Goal: Task Accomplishment & Management: Manage account settings

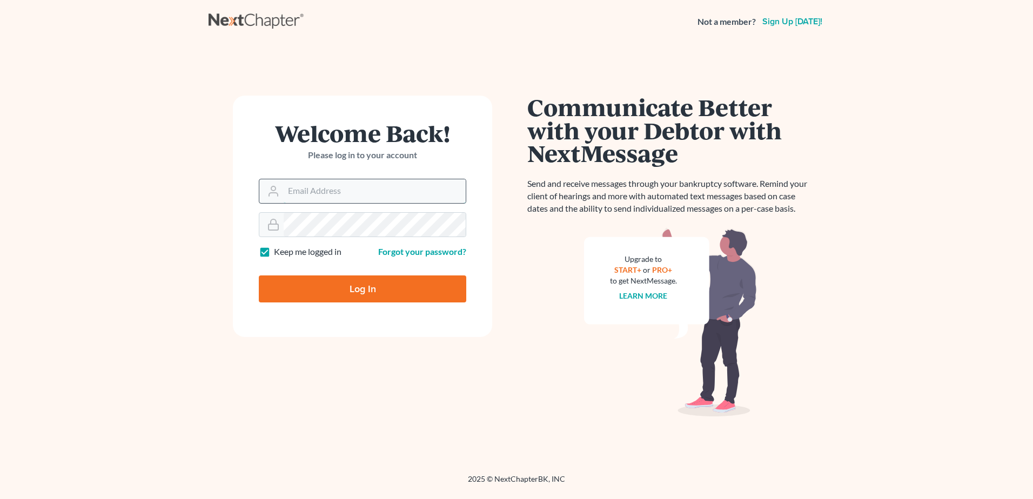
drag, startPoint x: 0, startPoint y: 0, endPoint x: 368, endPoint y: 194, distance: 415.8
click at [368, 194] on input "Email Address" at bounding box center [375, 191] width 182 height 24
type input "pam@fesenmyerlaw.com"
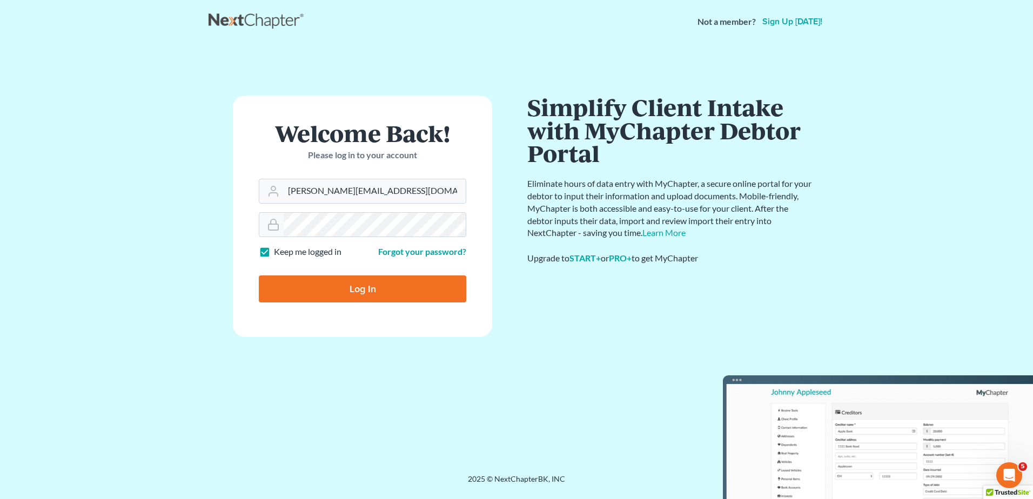
click at [348, 289] on input "Log In" at bounding box center [362, 288] width 207 height 27
type input "Thinking..."
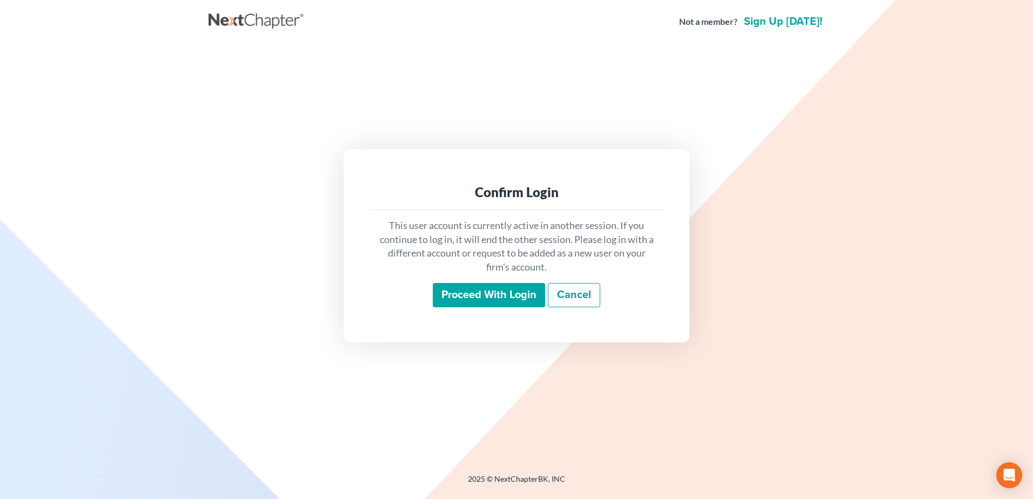
click at [472, 295] on input "Proceed with login" at bounding box center [489, 295] width 112 height 25
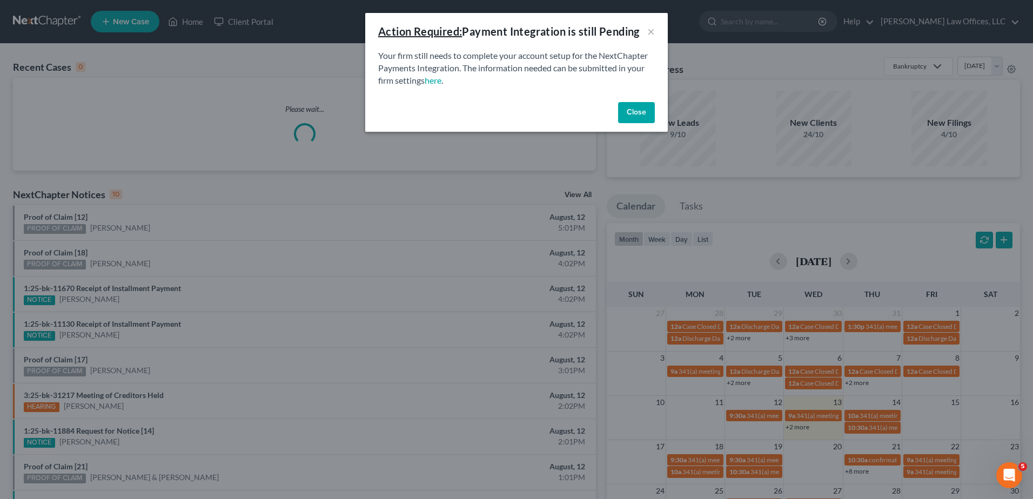
click at [628, 111] on button "Close" at bounding box center [636, 113] width 37 height 22
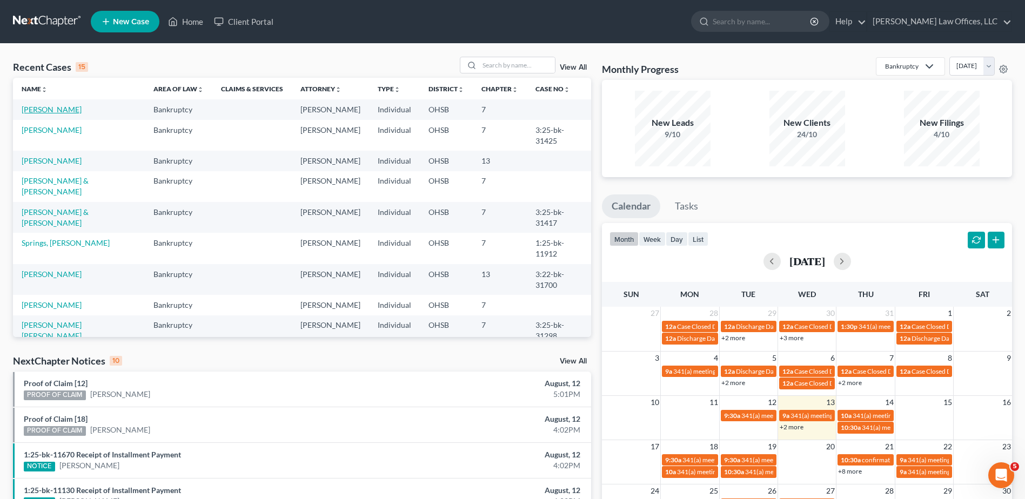
click at [63, 111] on link "[PERSON_NAME]" at bounding box center [52, 109] width 60 height 9
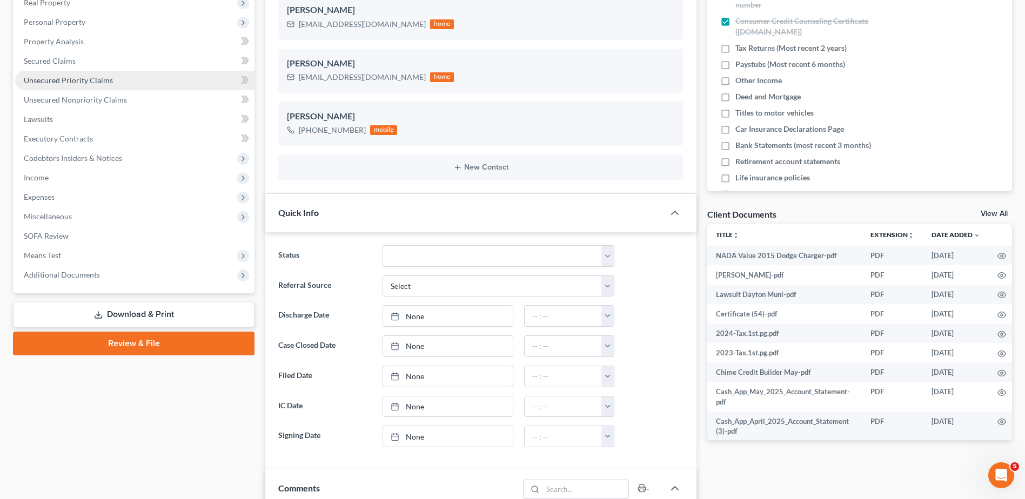
scroll to position [216, 0]
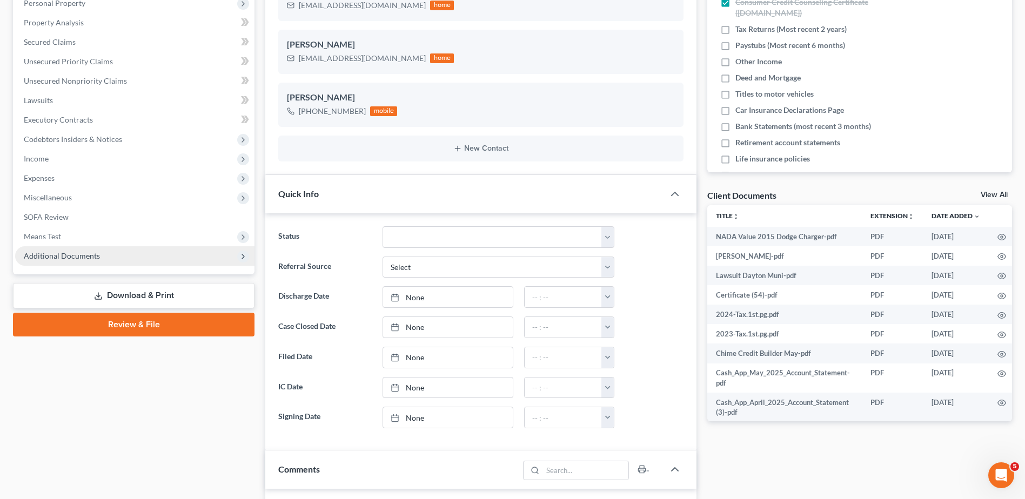
click at [90, 258] on span "Additional Documents" at bounding box center [62, 255] width 76 height 9
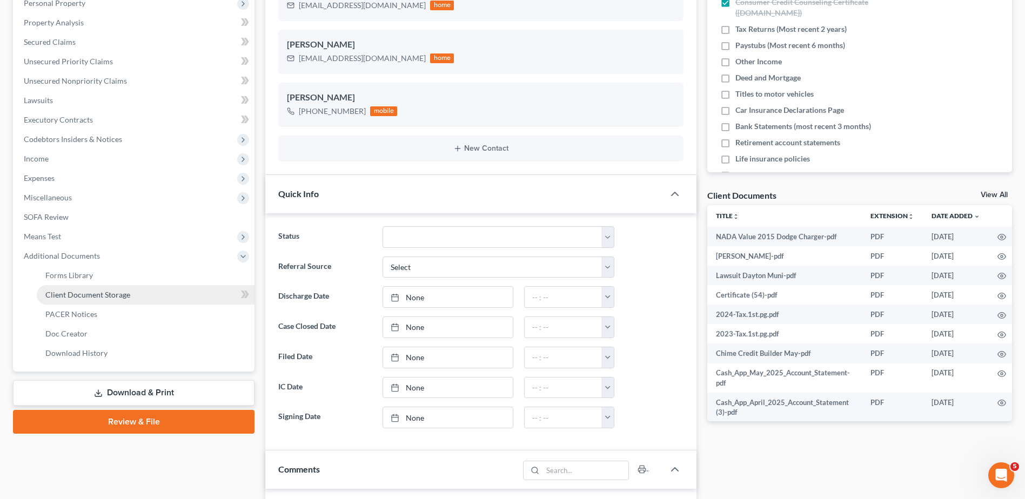
click at [86, 299] on link "Client Document Storage" at bounding box center [146, 294] width 218 height 19
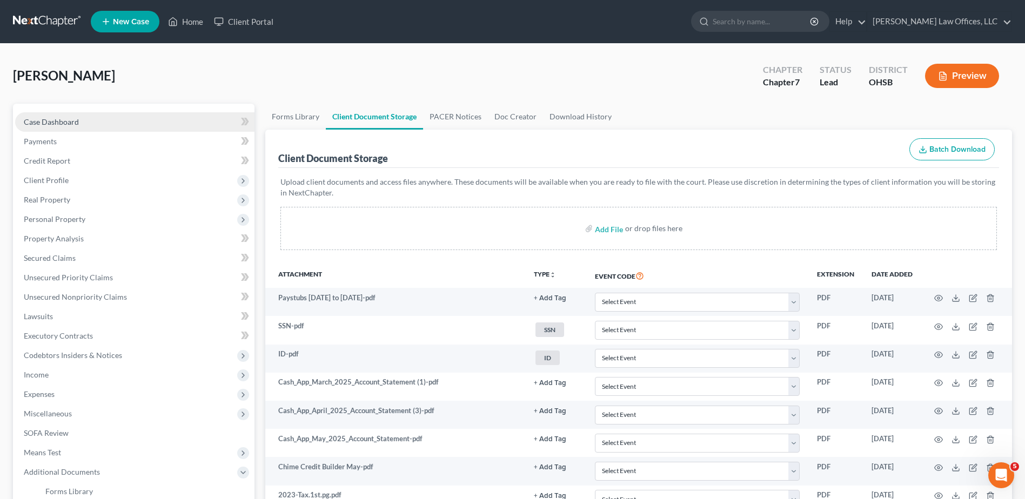
click at [61, 124] on span "Case Dashboard" at bounding box center [51, 121] width 55 height 9
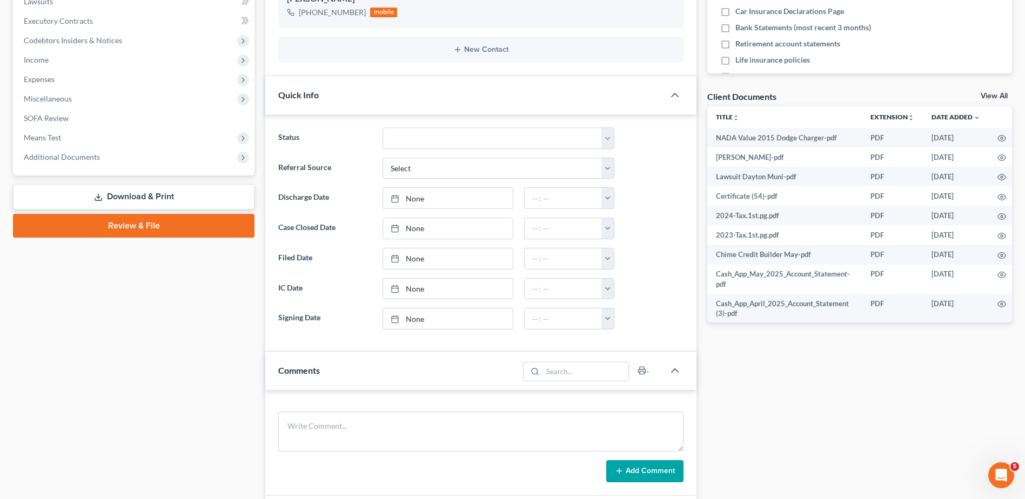
scroll to position [626, 0]
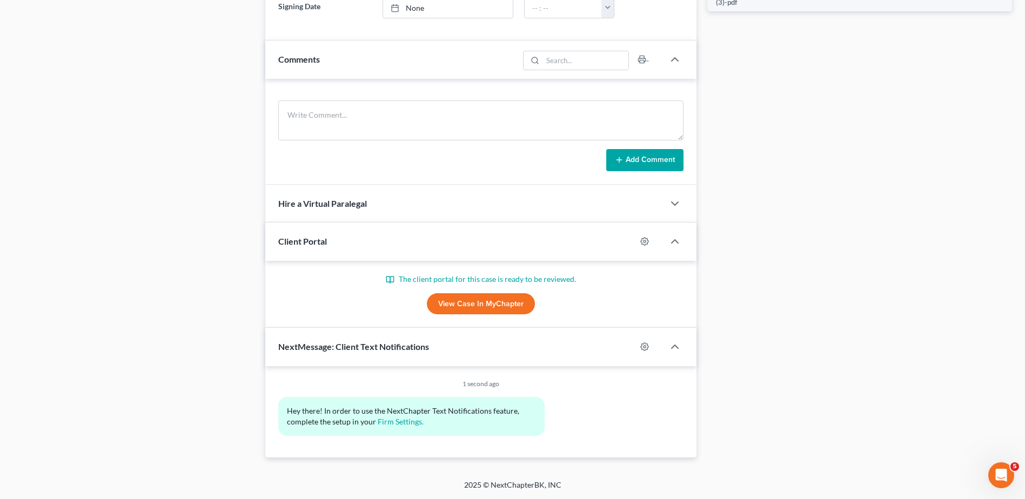
click at [473, 305] on link "View Case in MyChapter" at bounding box center [481, 304] width 108 height 22
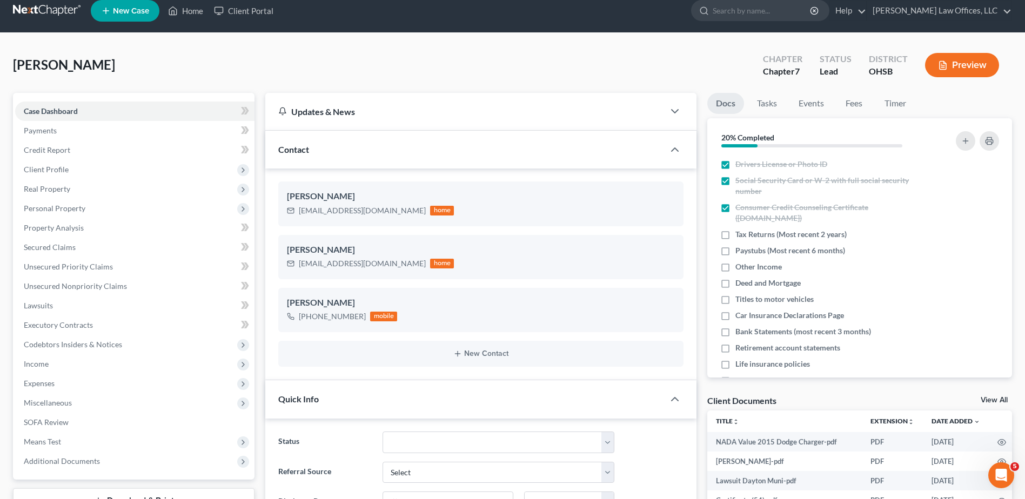
scroll to position [0, 0]
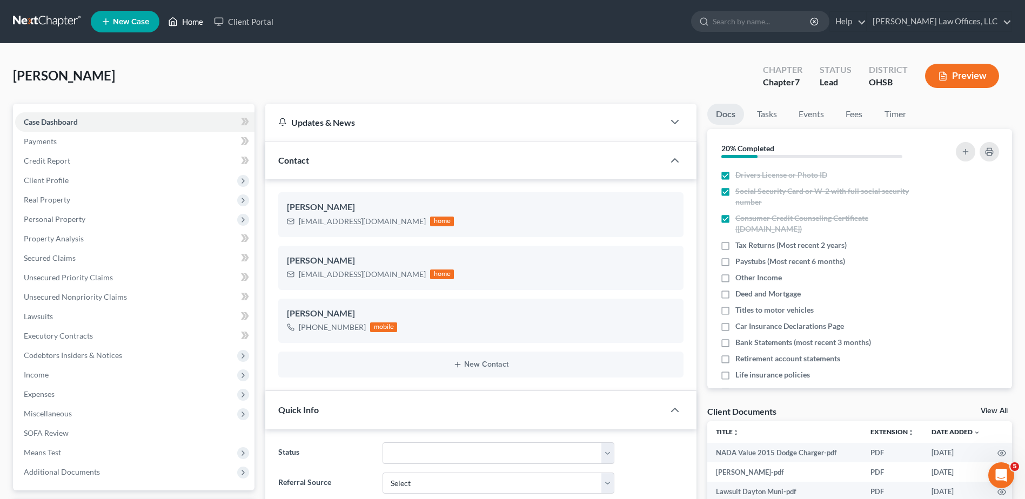
click at [186, 21] on link "Home" at bounding box center [186, 21] width 46 height 19
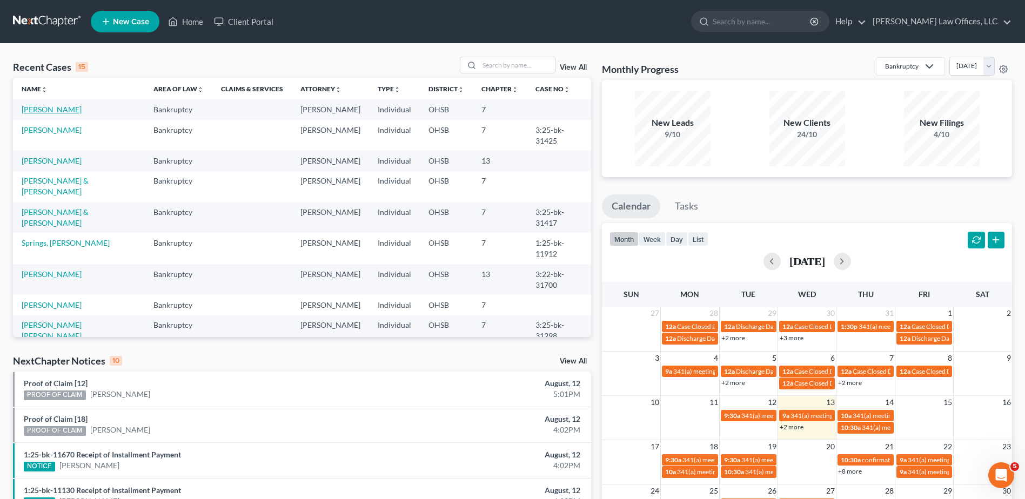
click at [56, 112] on link "[PERSON_NAME]" at bounding box center [52, 109] width 60 height 9
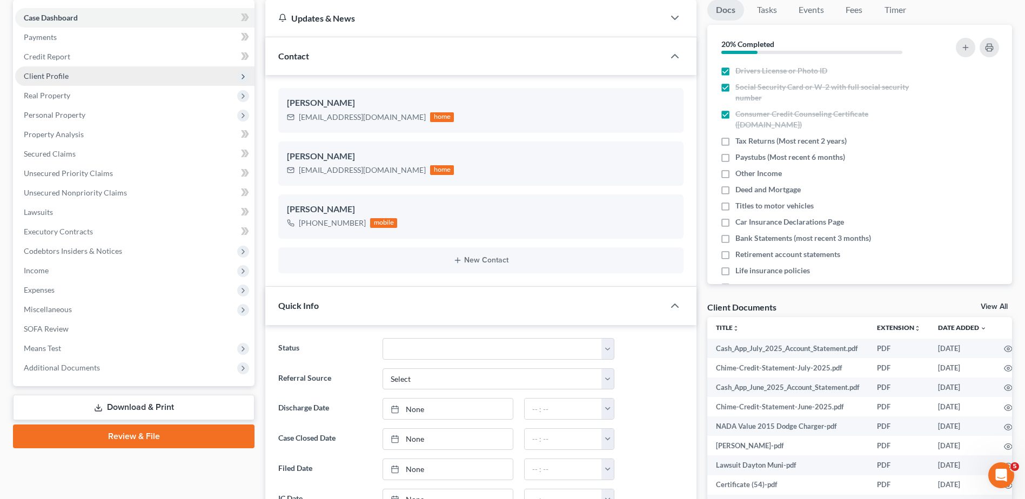
scroll to position [162, 0]
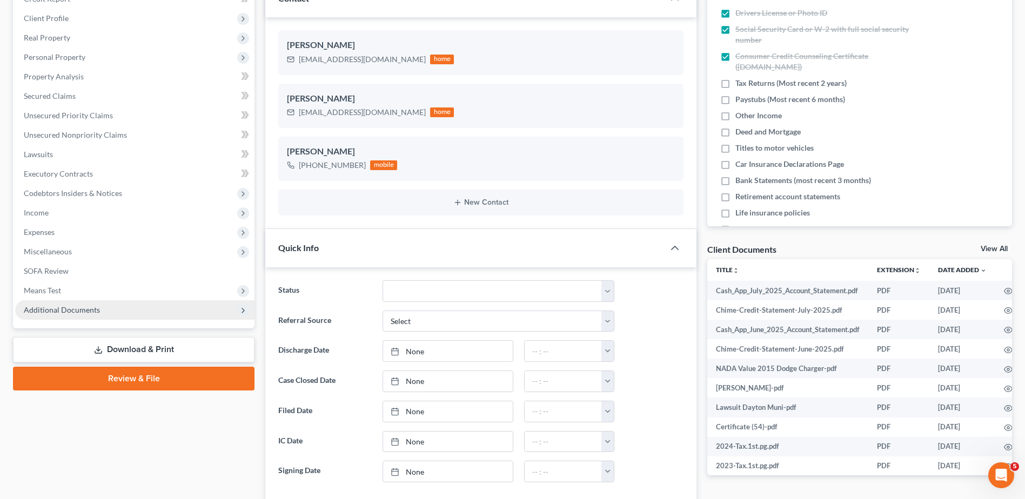
click at [66, 311] on span "Additional Documents" at bounding box center [62, 309] width 76 height 9
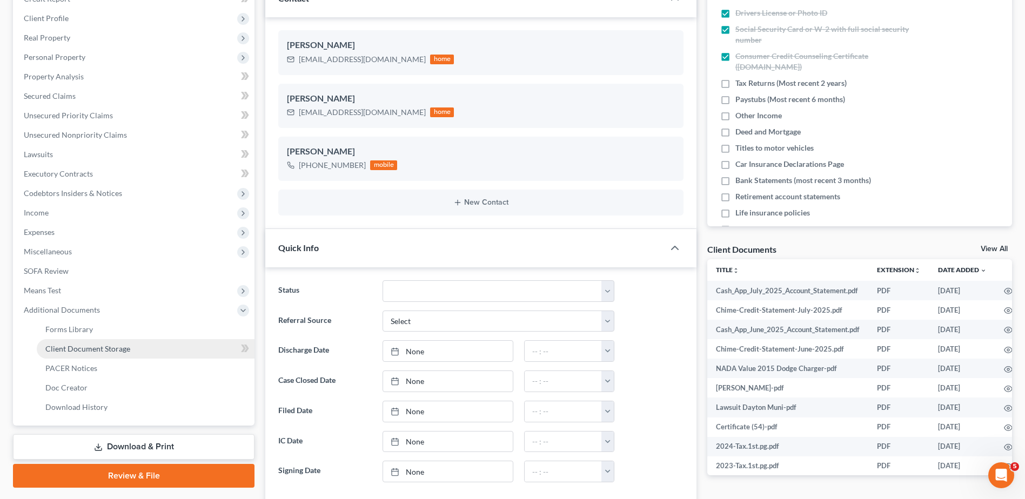
click at [67, 351] on span "Client Document Storage" at bounding box center [87, 348] width 85 height 9
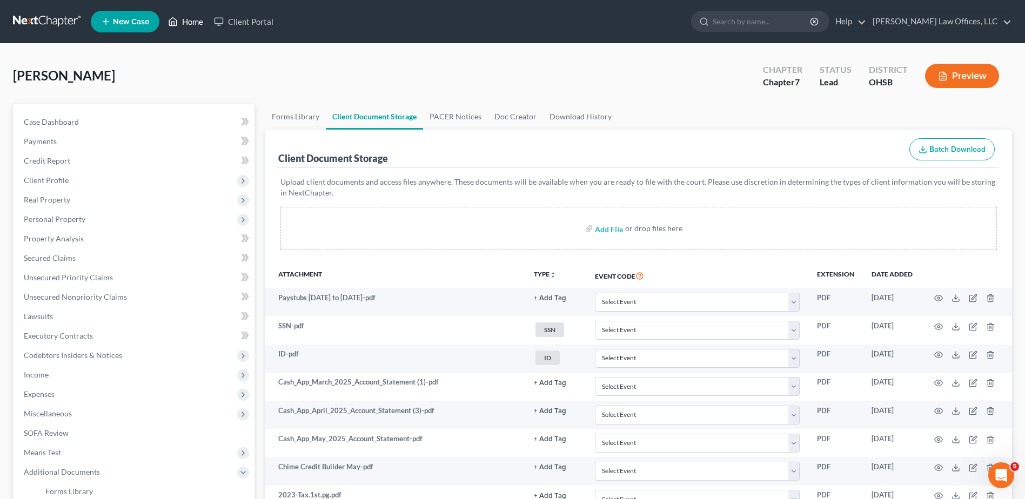
click at [196, 21] on link "Home" at bounding box center [186, 21] width 46 height 19
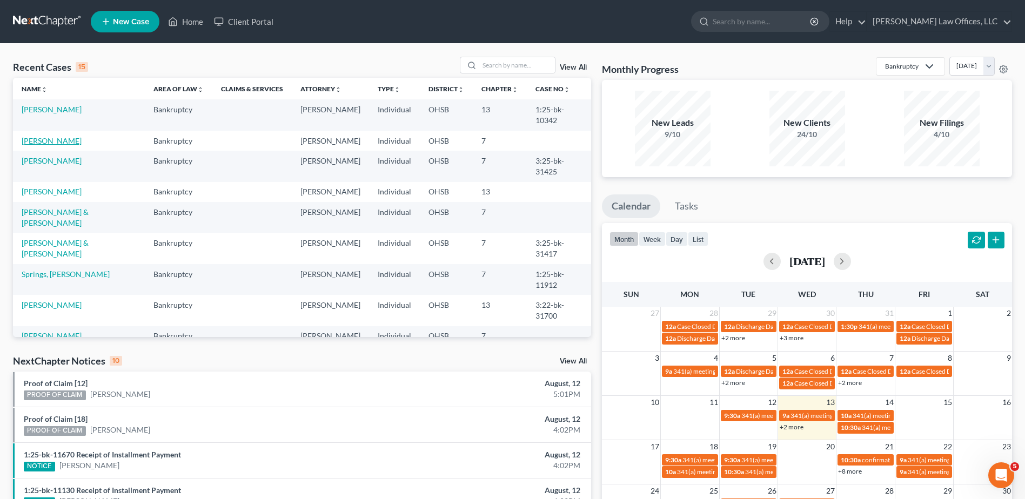
click at [56, 143] on link "[PERSON_NAME]" at bounding box center [52, 140] width 60 height 9
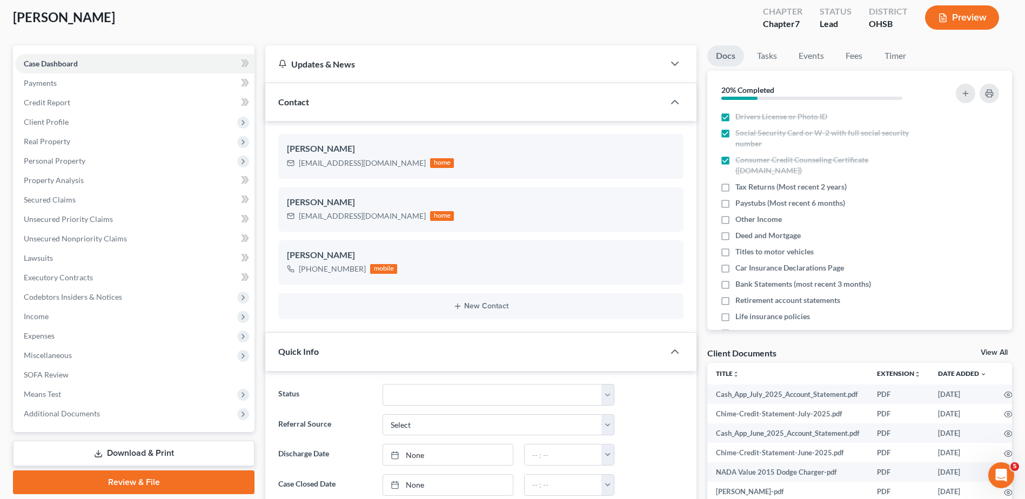
scroll to position [216, 0]
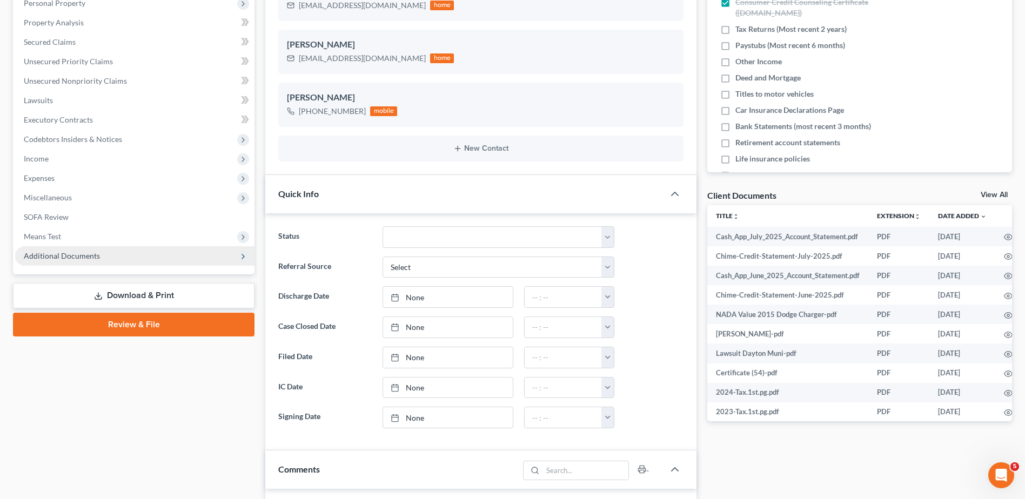
click at [71, 258] on span "Additional Documents" at bounding box center [62, 255] width 76 height 9
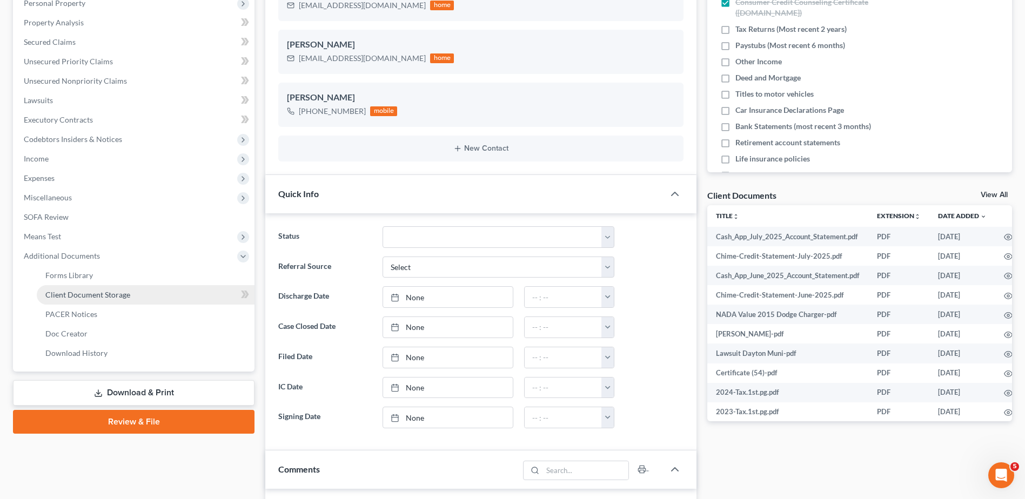
click at [68, 302] on link "Client Document Storage" at bounding box center [146, 294] width 218 height 19
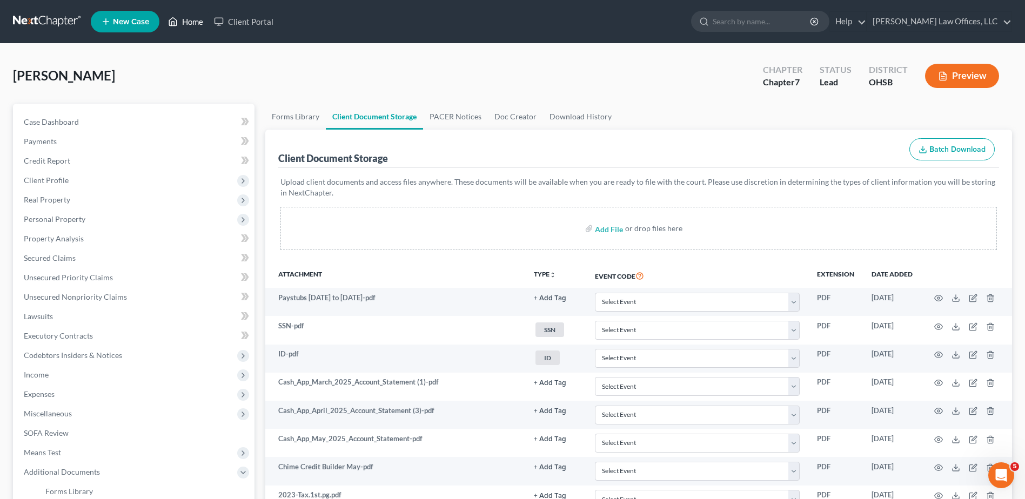
click at [193, 20] on link "Home" at bounding box center [186, 21] width 46 height 19
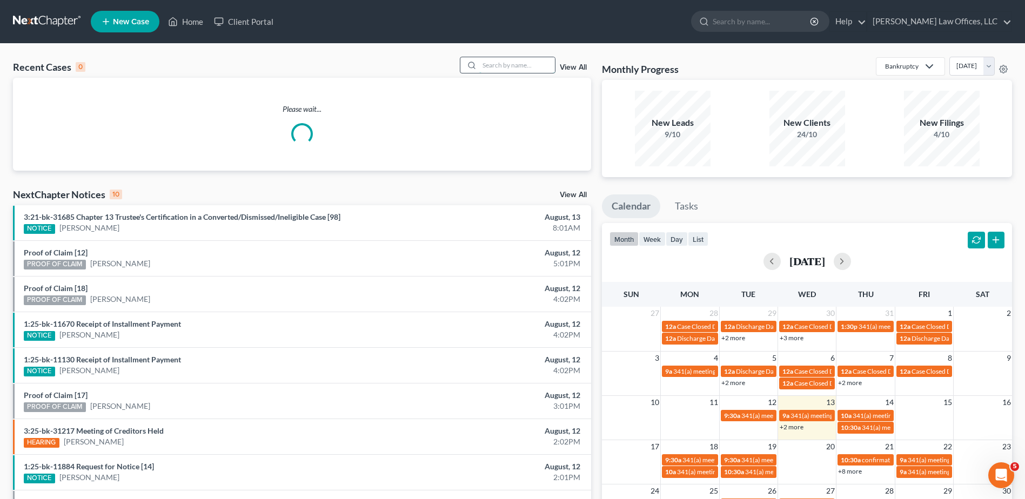
click at [544, 65] on input "search" at bounding box center [517, 65] width 76 height 16
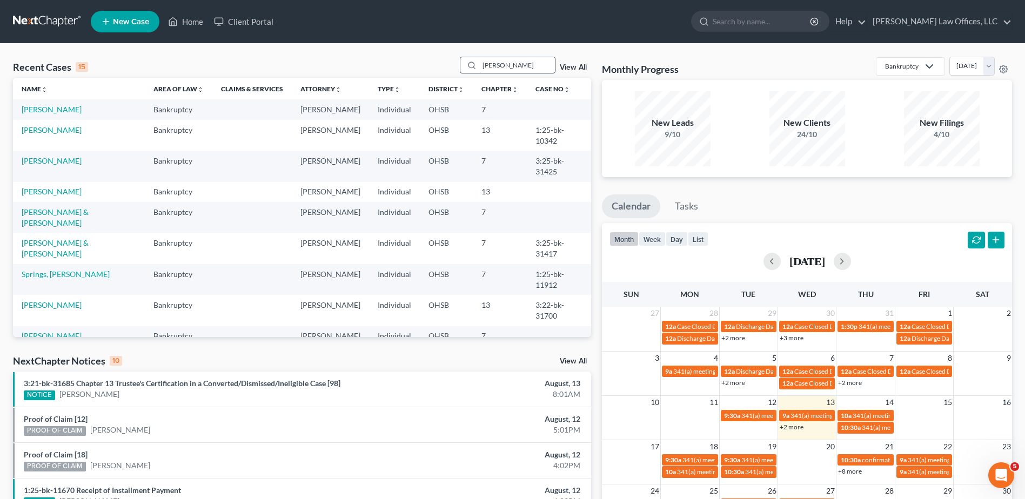
type input "[PERSON_NAME]"
